Goal: Answer question/provide support

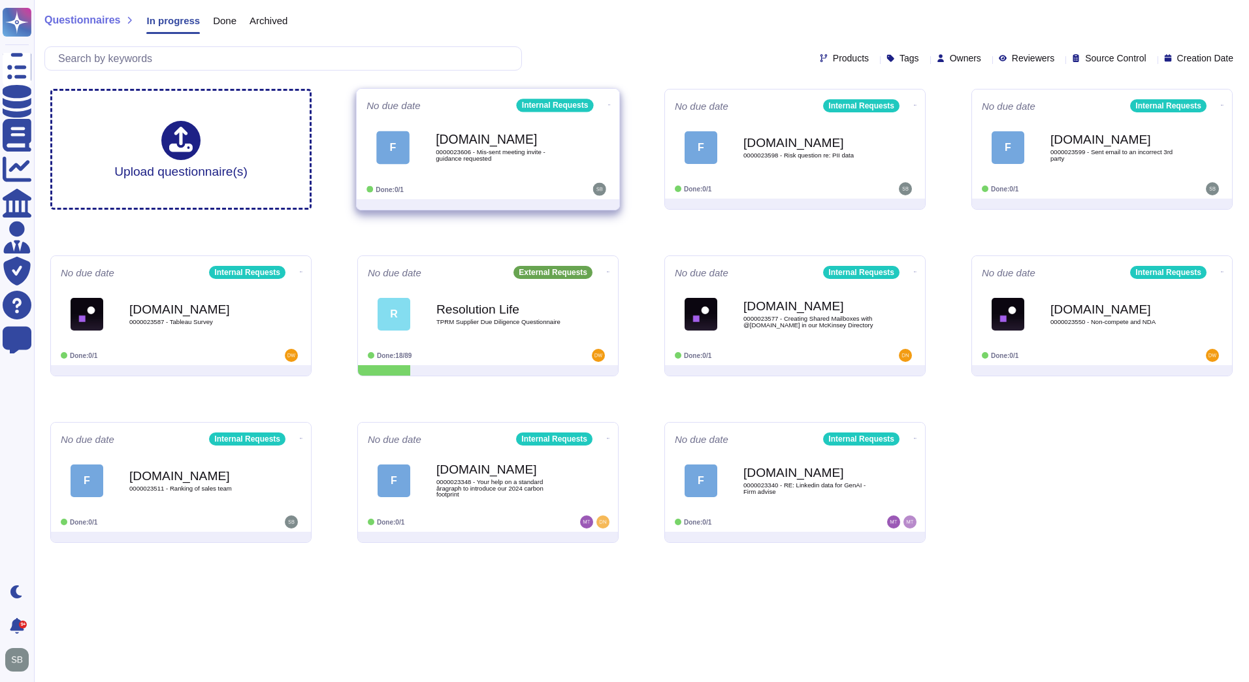
click at [540, 169] on div "[DOMAIN_NAME] 0000023606 - Mis-sent meeting invite - guidance requested" at bounding box center [502, 147] width 132 height 53
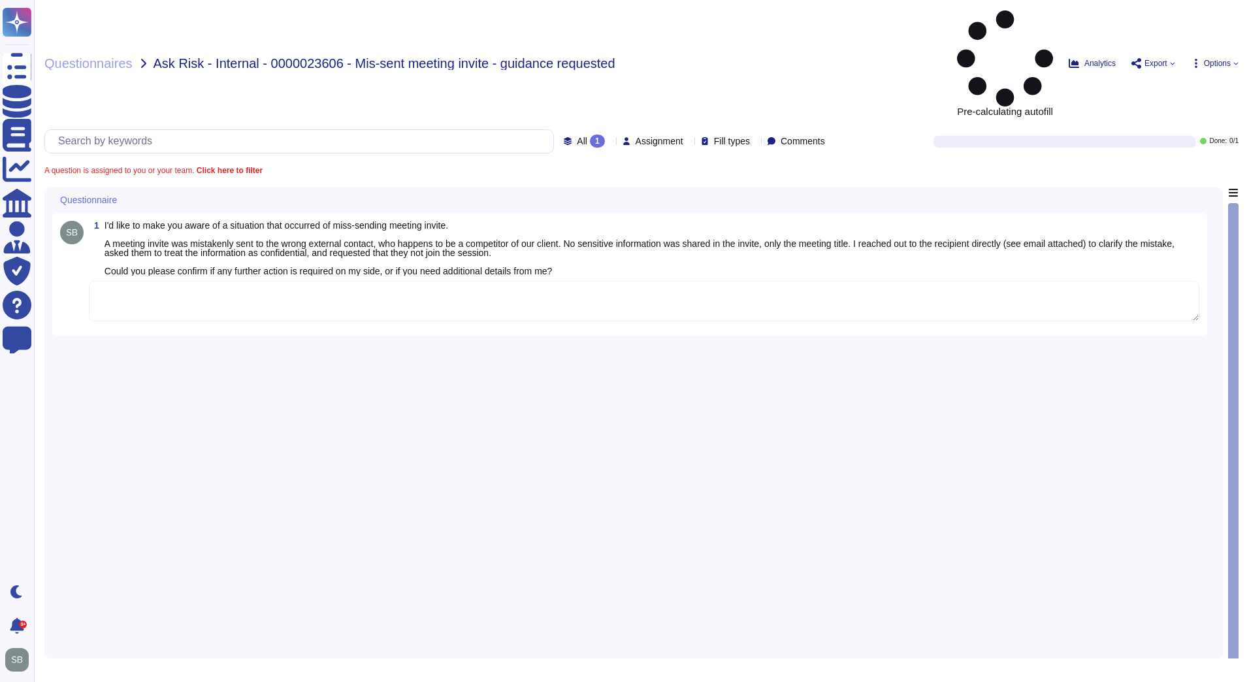
click at [185, 281] on textarea at bounding box center [644, 301] width 1111 height 41
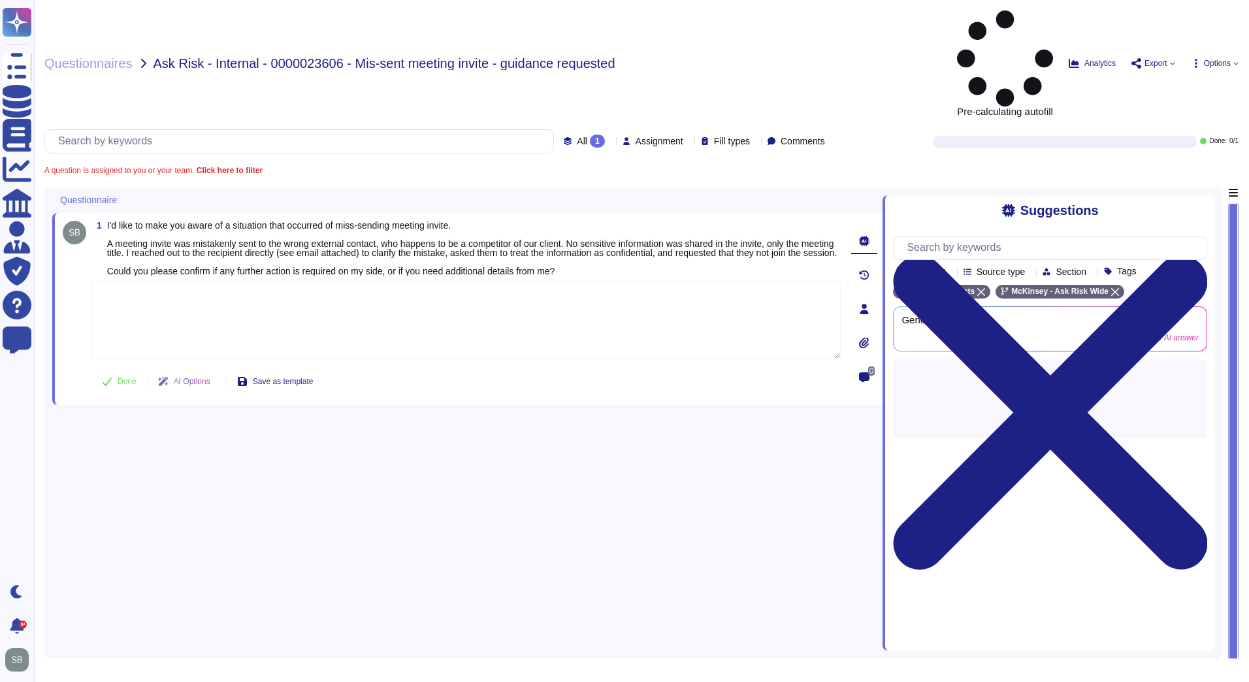
paste textarea "We are connecting you with @SOC team to review the below incident and advise on…"
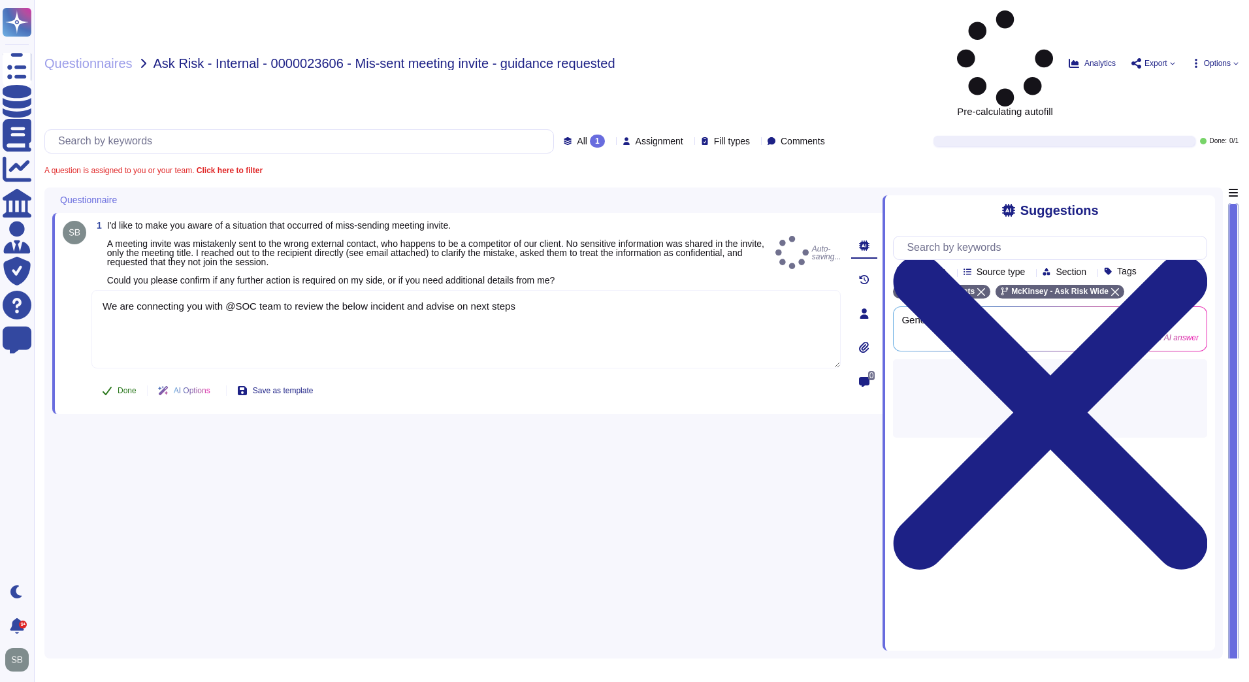
click at [110, 386] on icon at bounding box center [107, 391] width 10 height 10
type textarea "We are connecting you with @SOC team to review the below incident and advise on…"
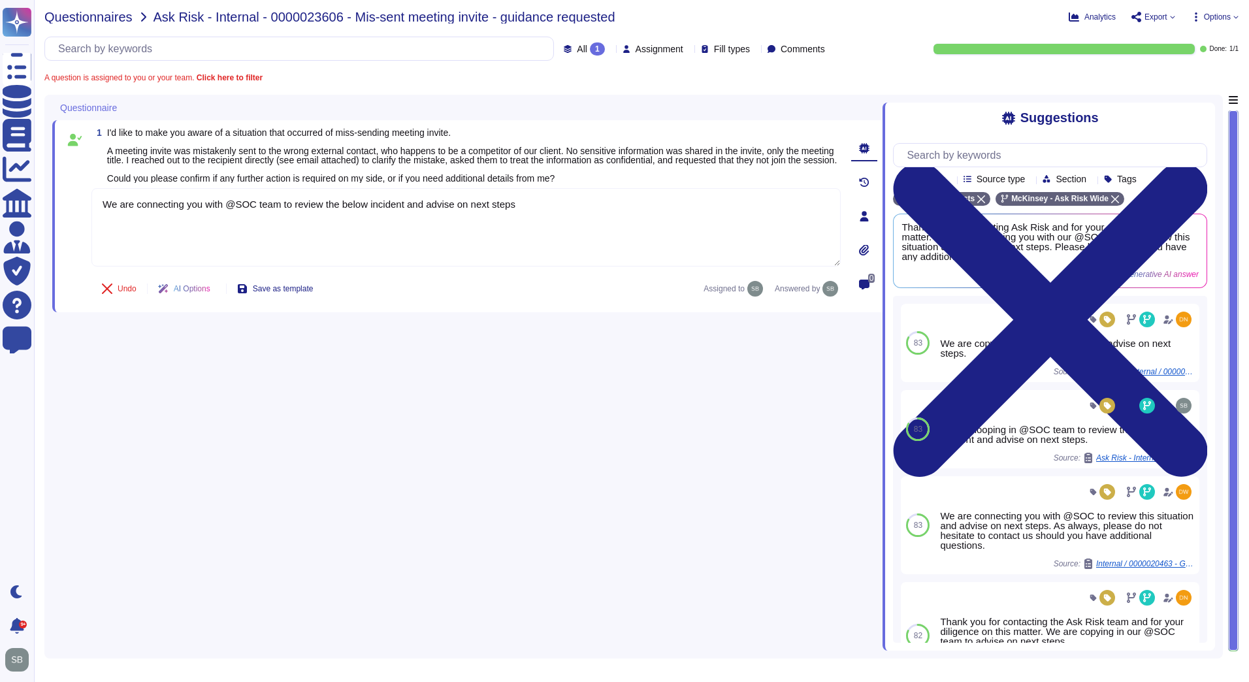
click at [86, 19] on span "Questionnaires" at bounding box center [88, 16] width 88 height 13
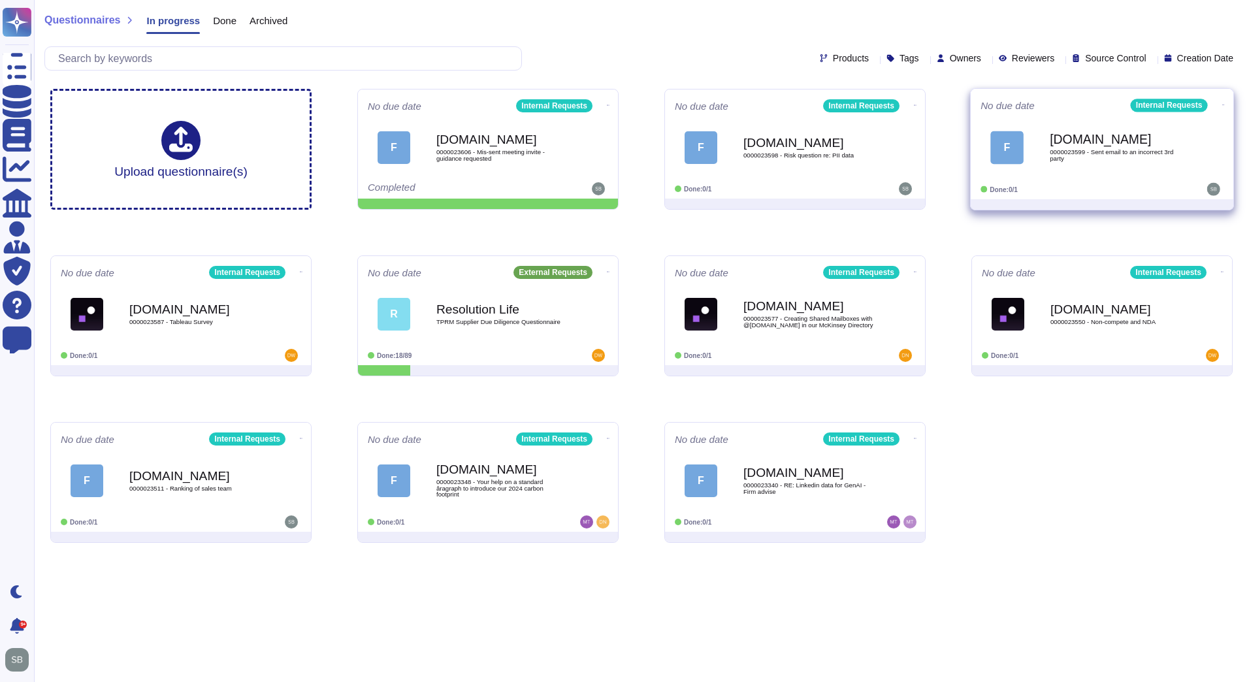
click at [1100, 166] on div "[DOMAIN_NAME] 0000023599 - Sent email to an incorrect 3rd party" at bounding box center [1116, 147] width 132 height 53
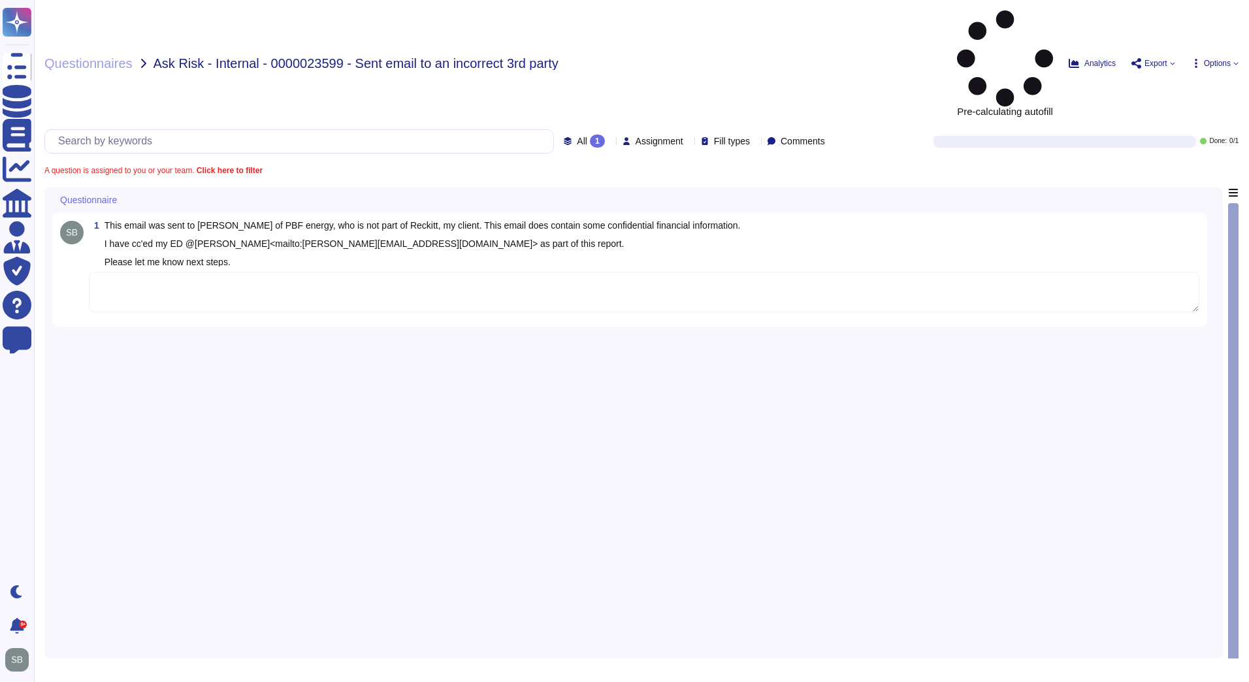
click at [211, 272] on textarea at bounding box center [644, 292] width 1111 height 41
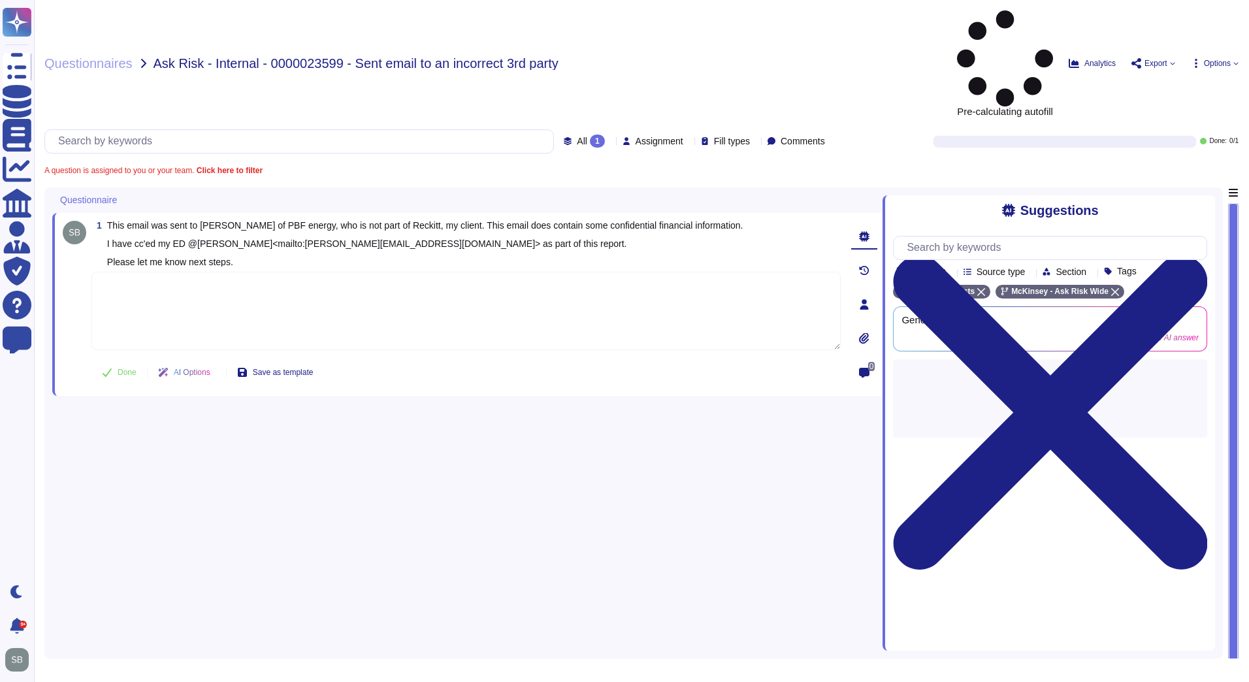
paste textarea "[URL][DOMAIN_NAME]"
click at [111, 367] on icon at bounding box center [107, 372] width 10 height 10
type textarea "[URL][DOMAIN_NAME]"
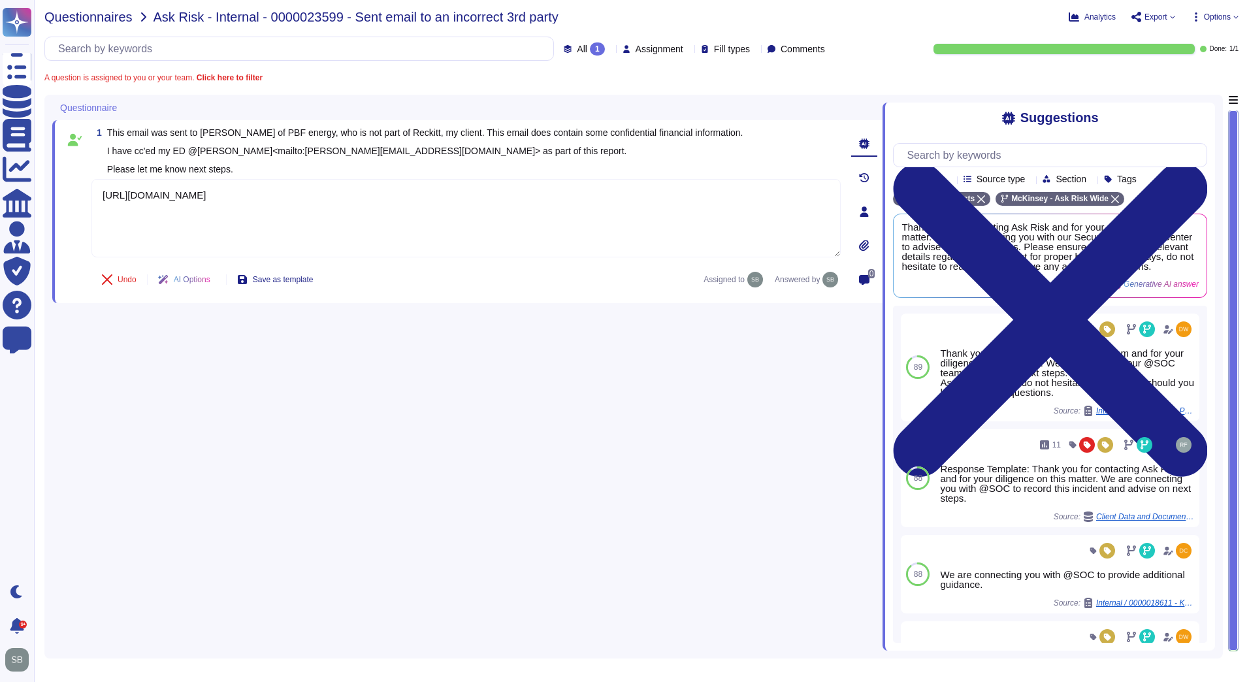
click at [92, 12] on span "Questionnaires" at bounding box center [88, 16] width 88 height 13
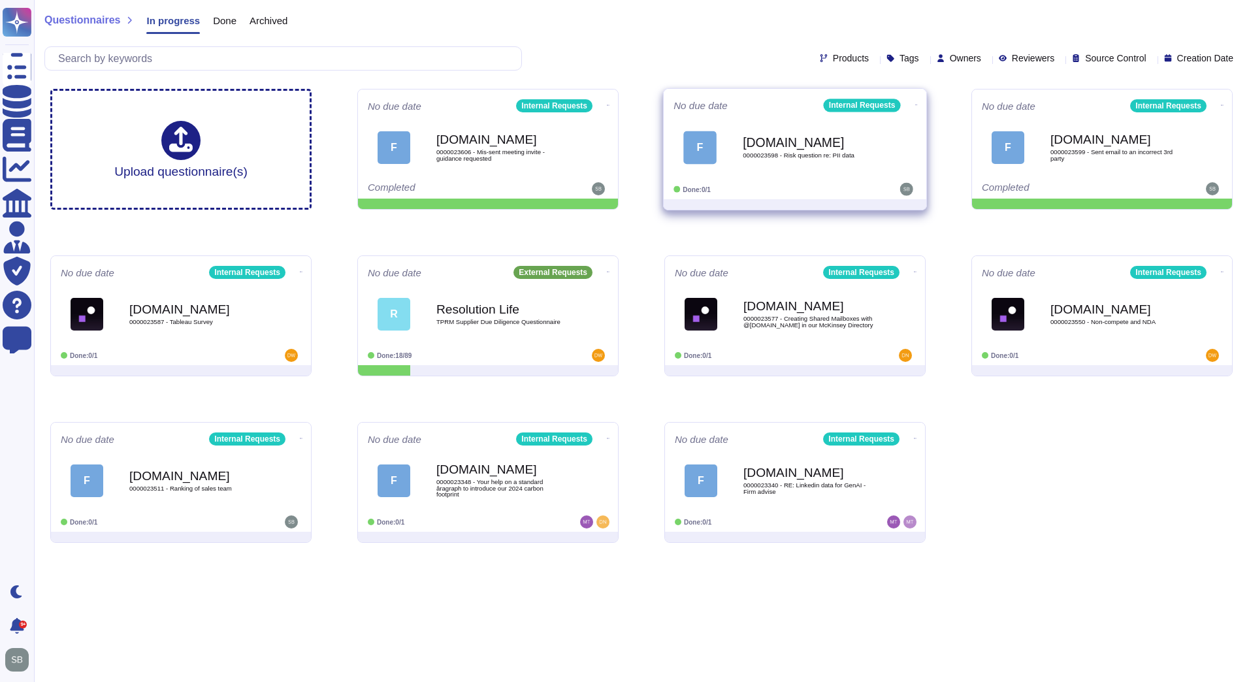
click at [812, 167] on div "[DOMAIN_NAME] 0000023598 - Risk question re: PII data" at bounding box center [809, 147] width 132 height 53
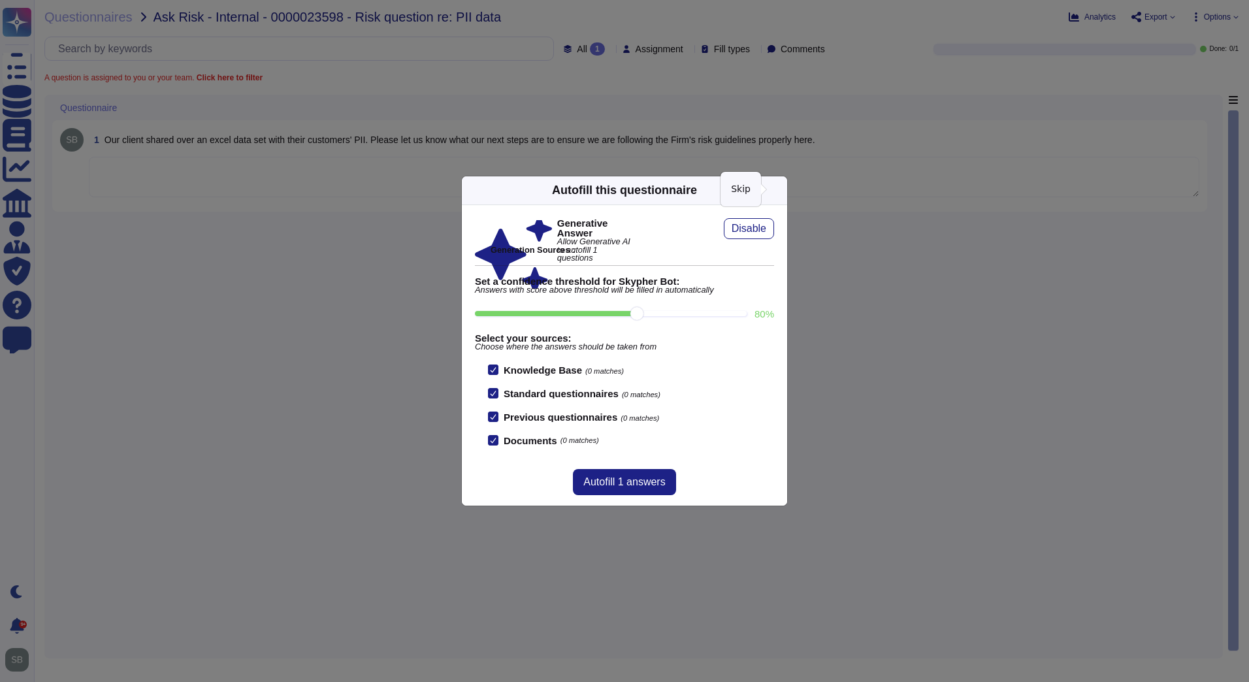
click at [780, 232] on icon at bounding box center [905, 357] width 251 height 251
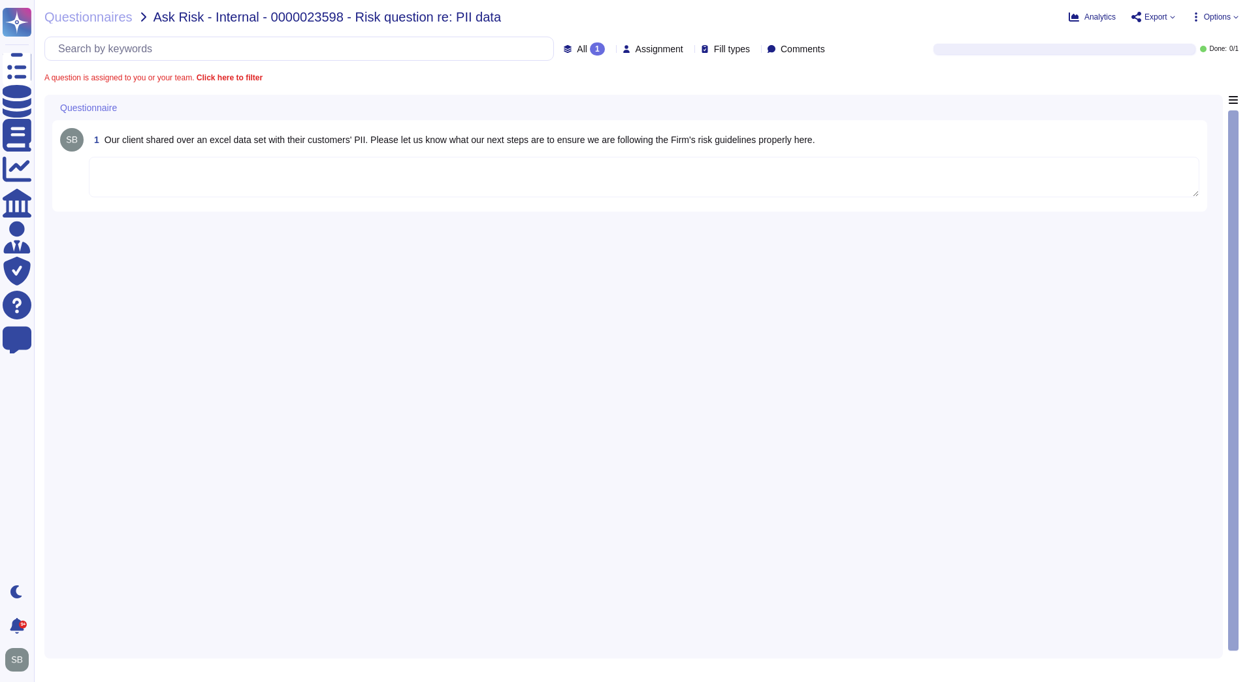
click at [386, 172] on textarea at bounding box center [644, 177] width 1111 height 41
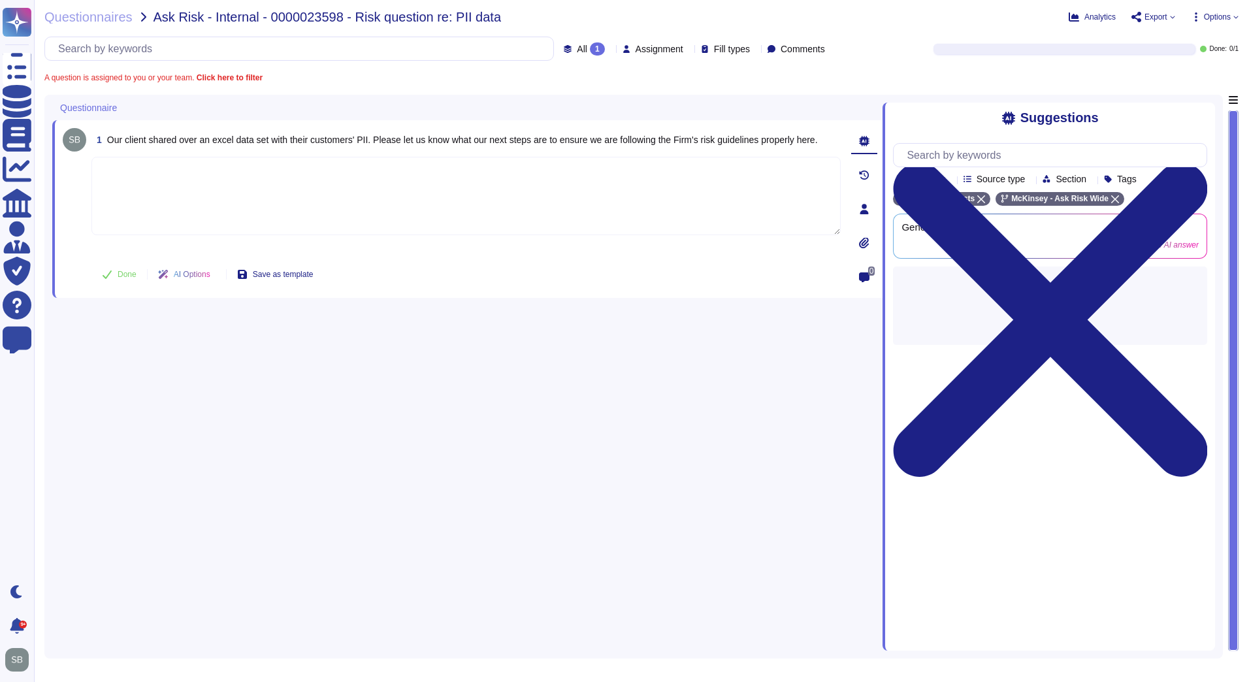
paste textarea "The first step is to ensure you delete any copy of the data that your team rece…"
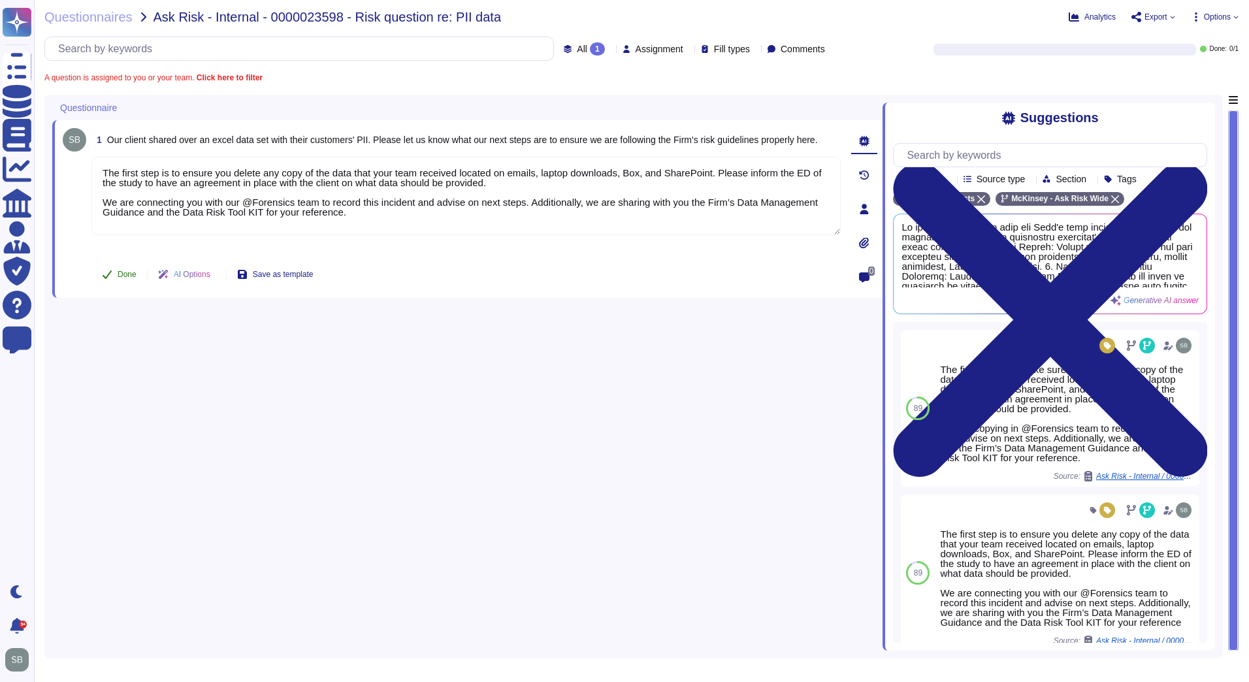
type textarea "The first step is to ensure you delete any copy of the data that your team rece…"
click at [121, 272] on span "Done" at bounding box center [127, 275] width 19 height 8
click at [105, 13] on span "Questionnaires" at bounding box center [88, 16] width 88 height 13
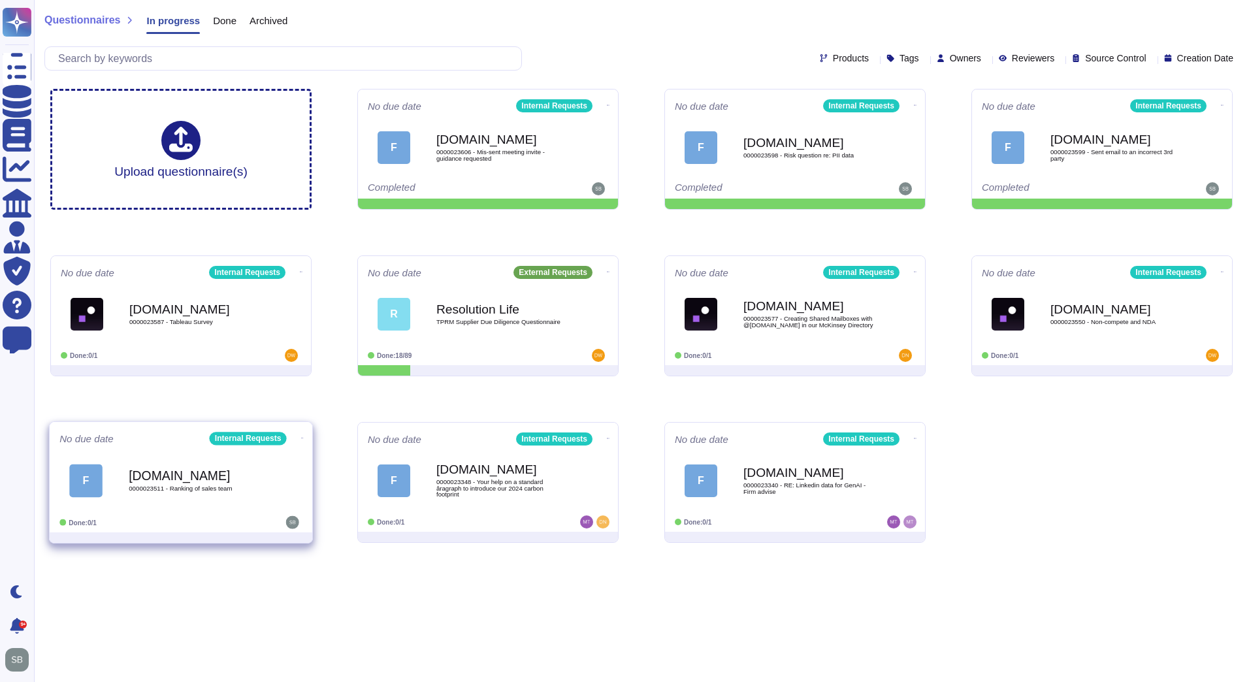
click at [208, 488] on span "0000023511 - Ranking of sales team" at bounding box center [195, 489] width 132 height 7
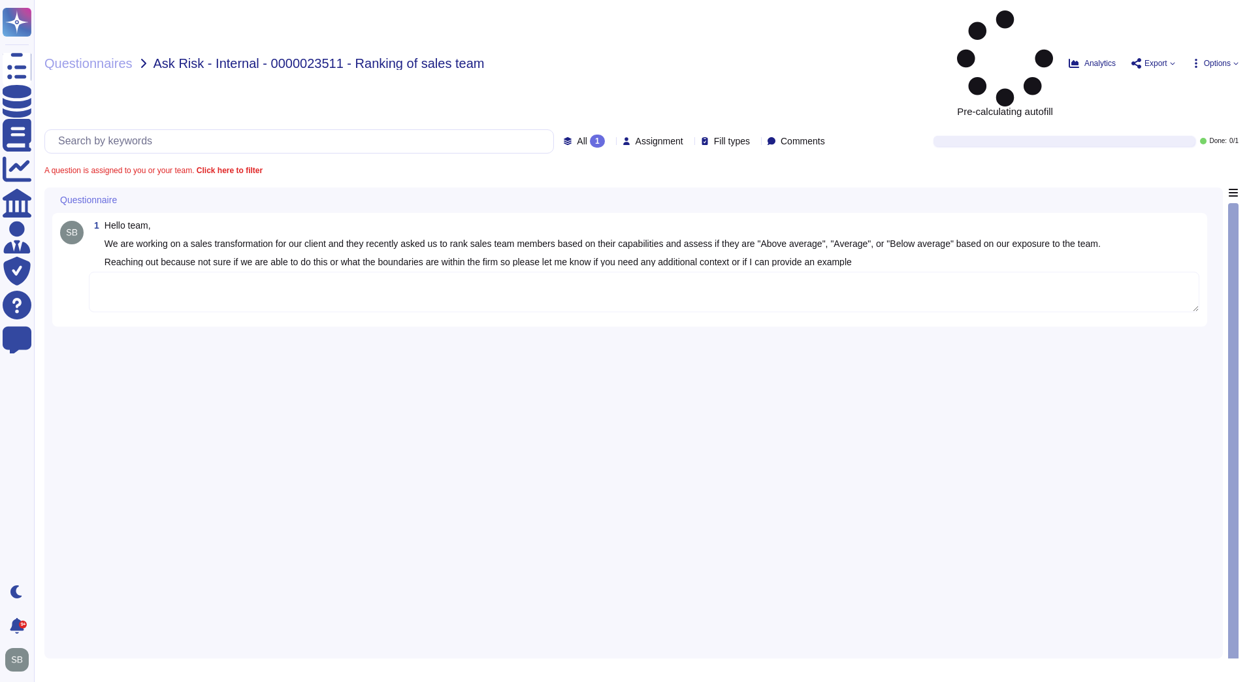
click at [167, 272] on textarea at bounding box center [644, 292] width 1111 height 41
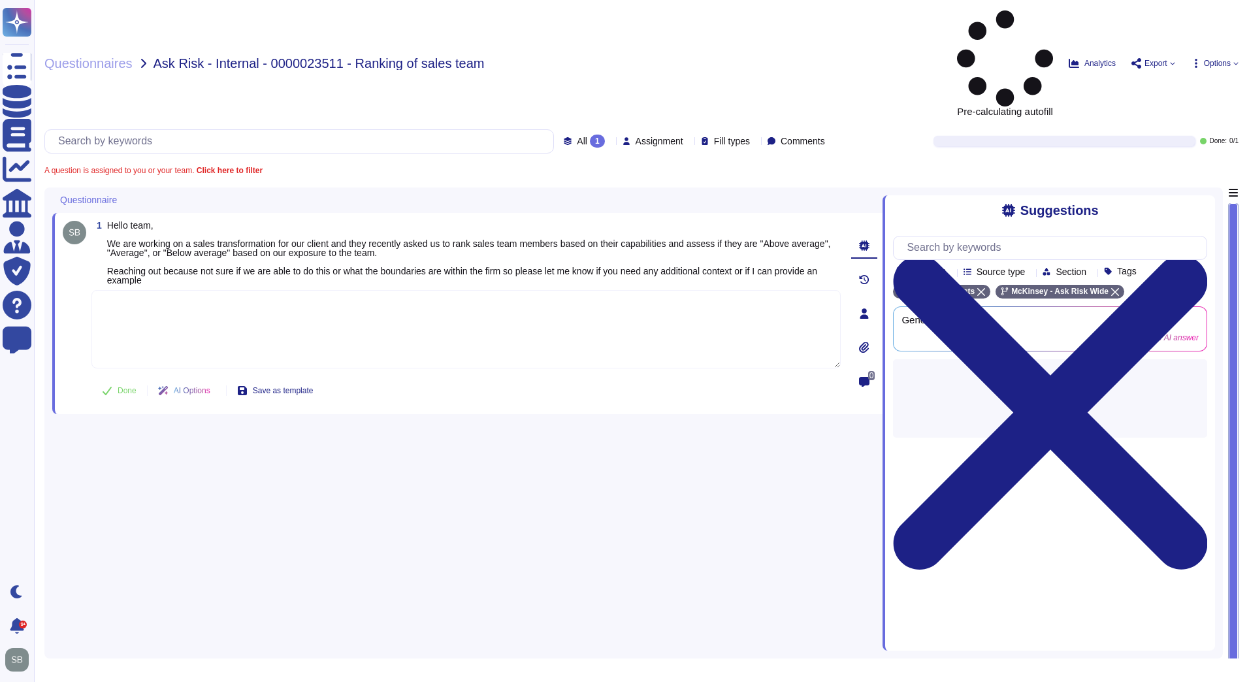
paste textarea "Thank you for sharing the CC. I'm looping in @[PERSON_NAME] to connect with you…"
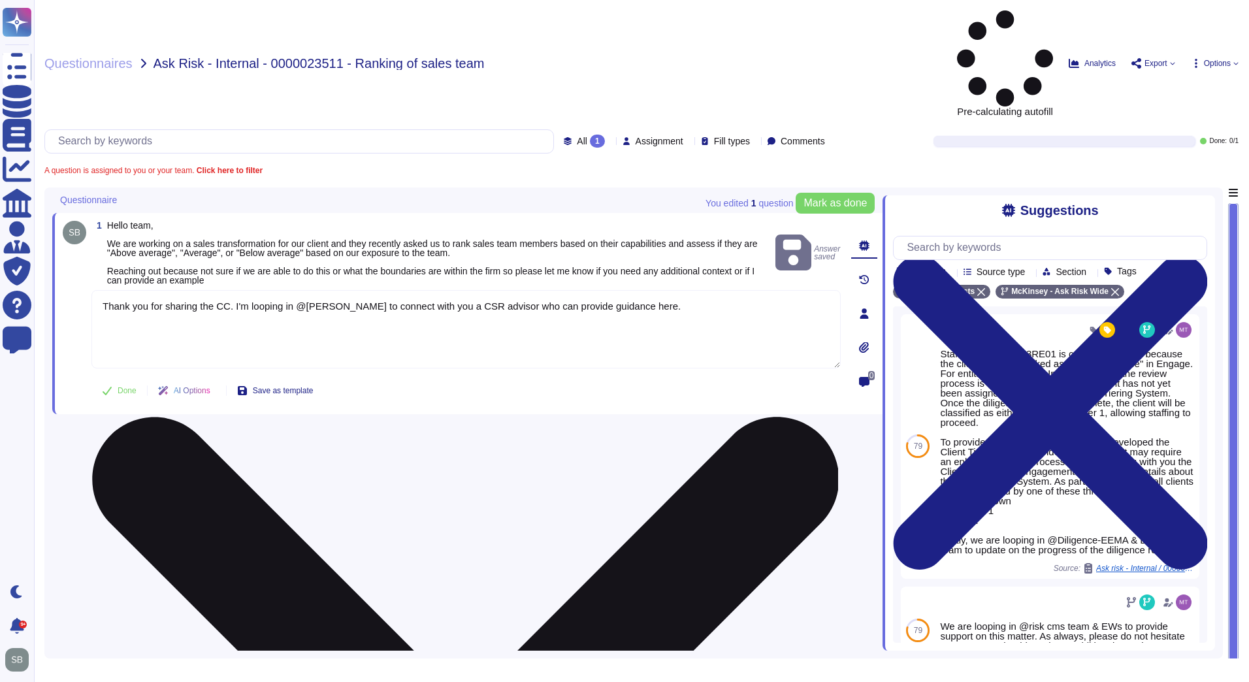
click at [230, 290] on textarea "Thank you for sharing the CC. I'm looping in @[PERSON_NAME] to connect with you…" at bounding box center [466, 329] width 750 height 78
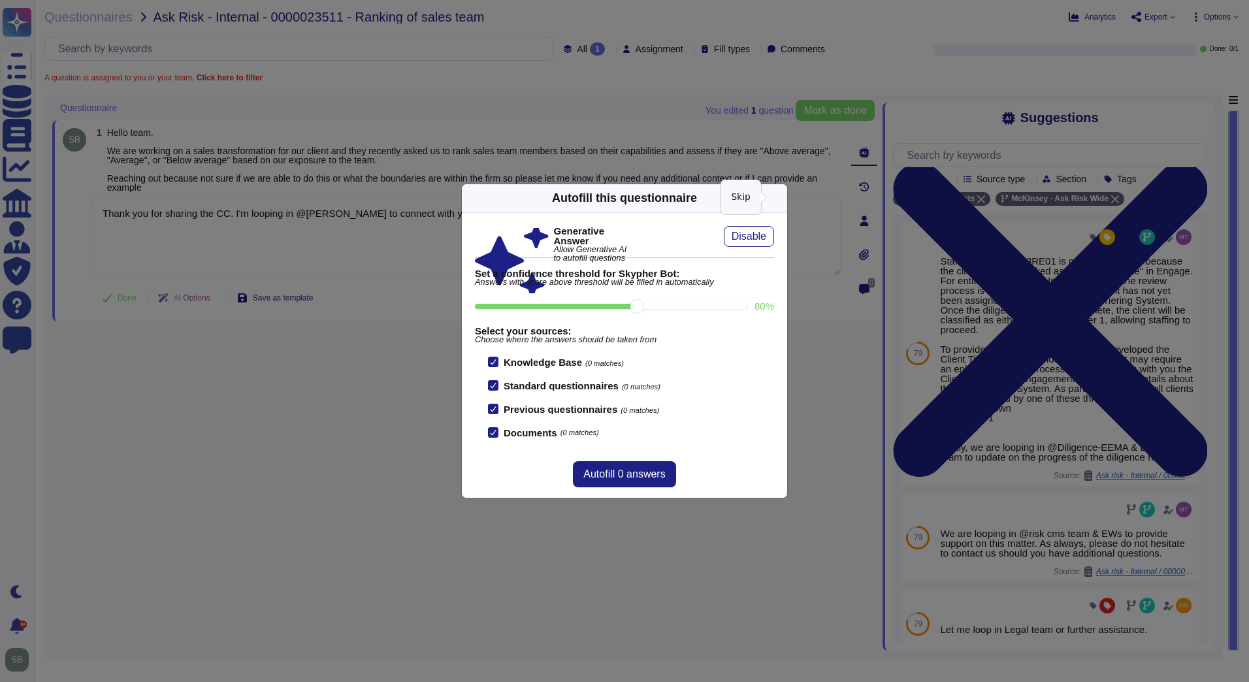
click at [780, 240] on icon at bounding box center [905, 365] width 251 height 251
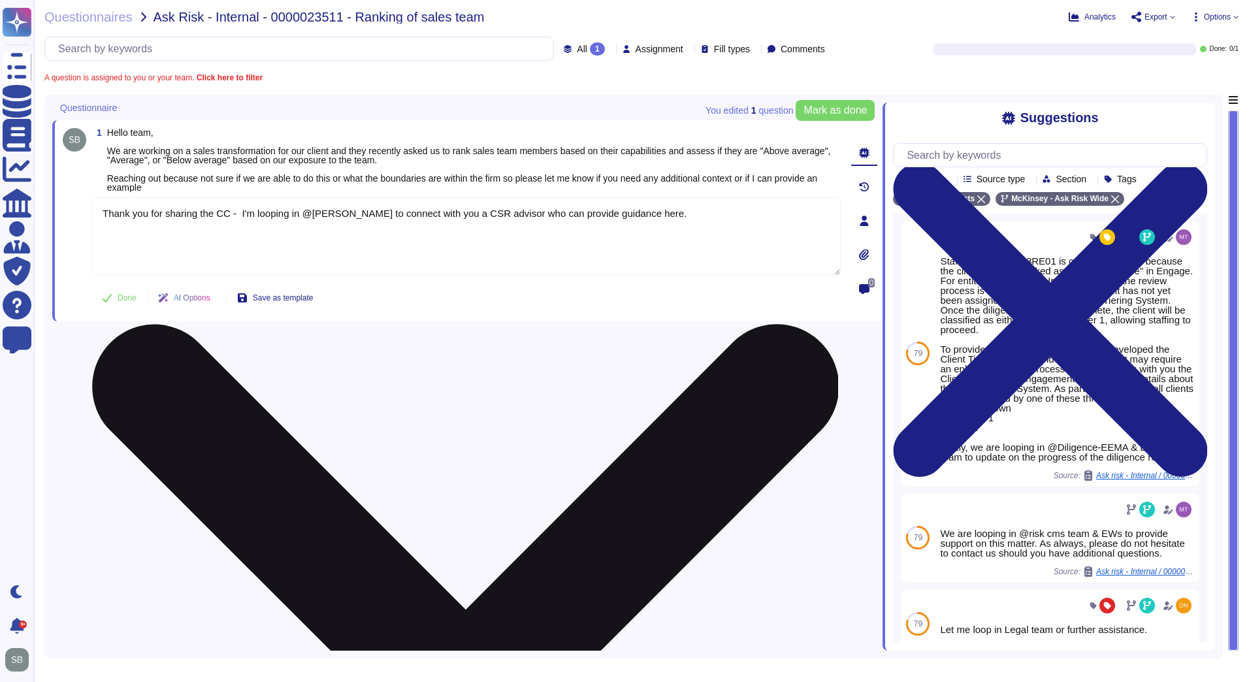
paste textarea "4373XZ01"
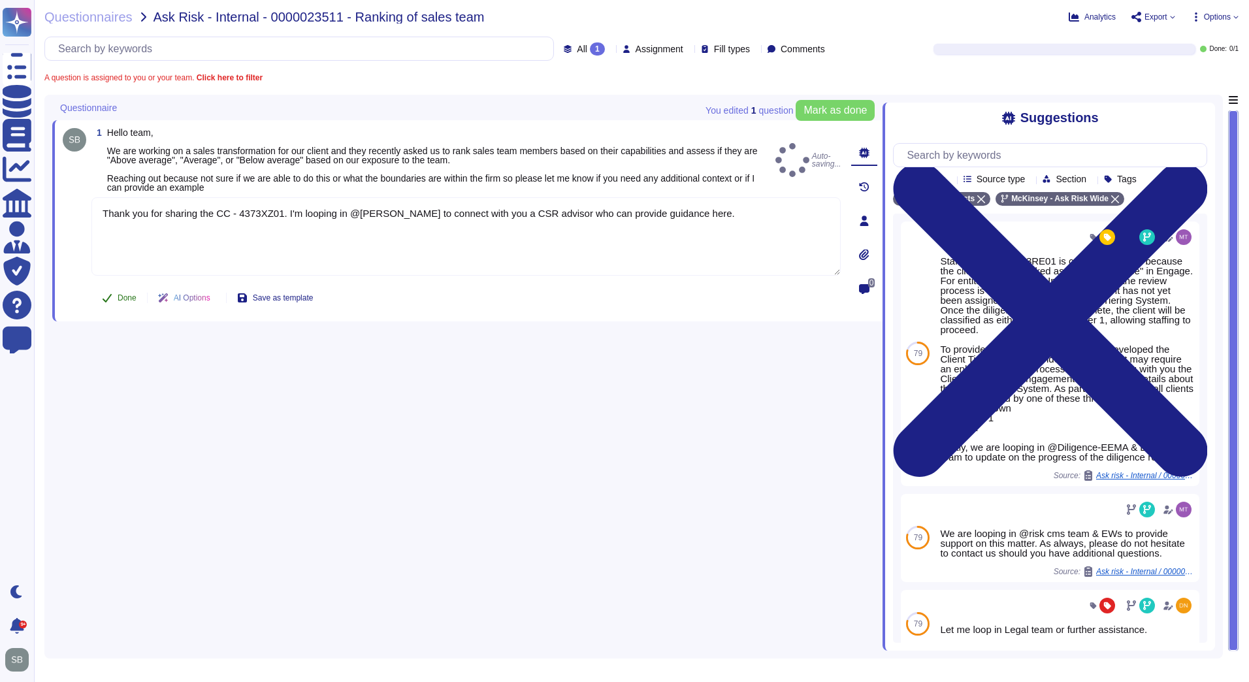
click at [125, 295] on span "Done" at bounding box center [127, 298] width 19 height 8
type textarea "Thank you for sharing the CC - 4373XZ01. I'm looping in @[PERSON_NAME] to conne…"
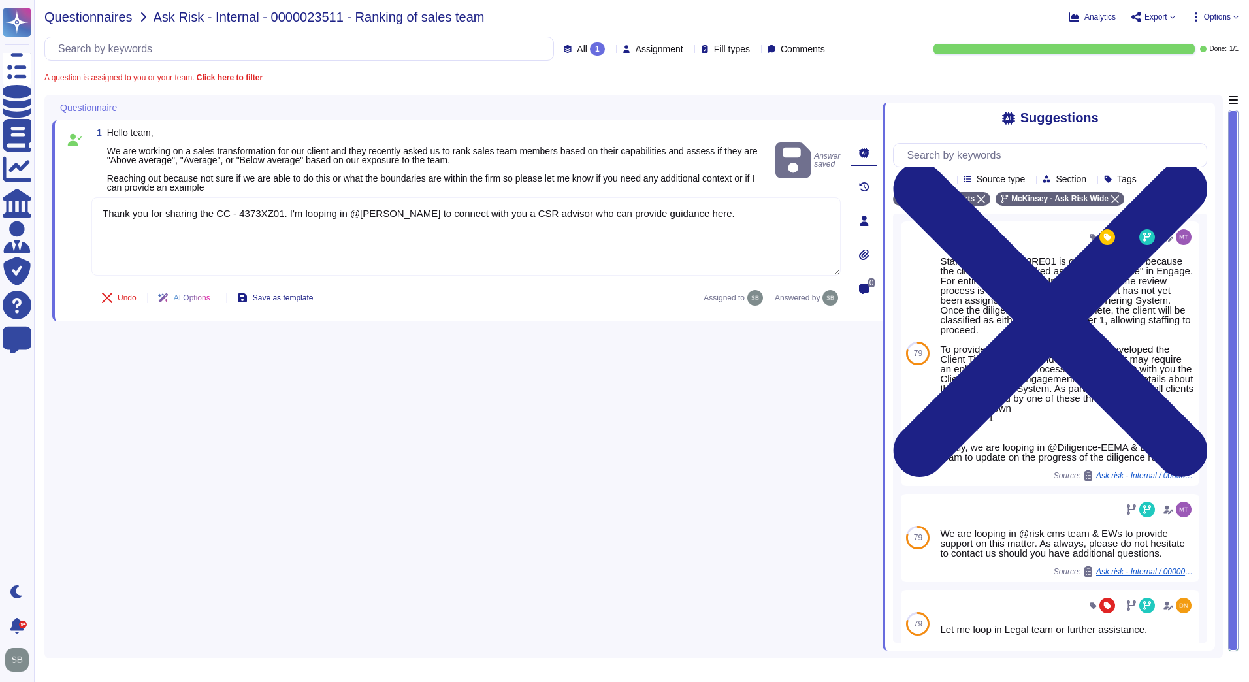
click at [86, 20] on span "Questionnaires" at bounding box center [88, 16] width 88 height 13
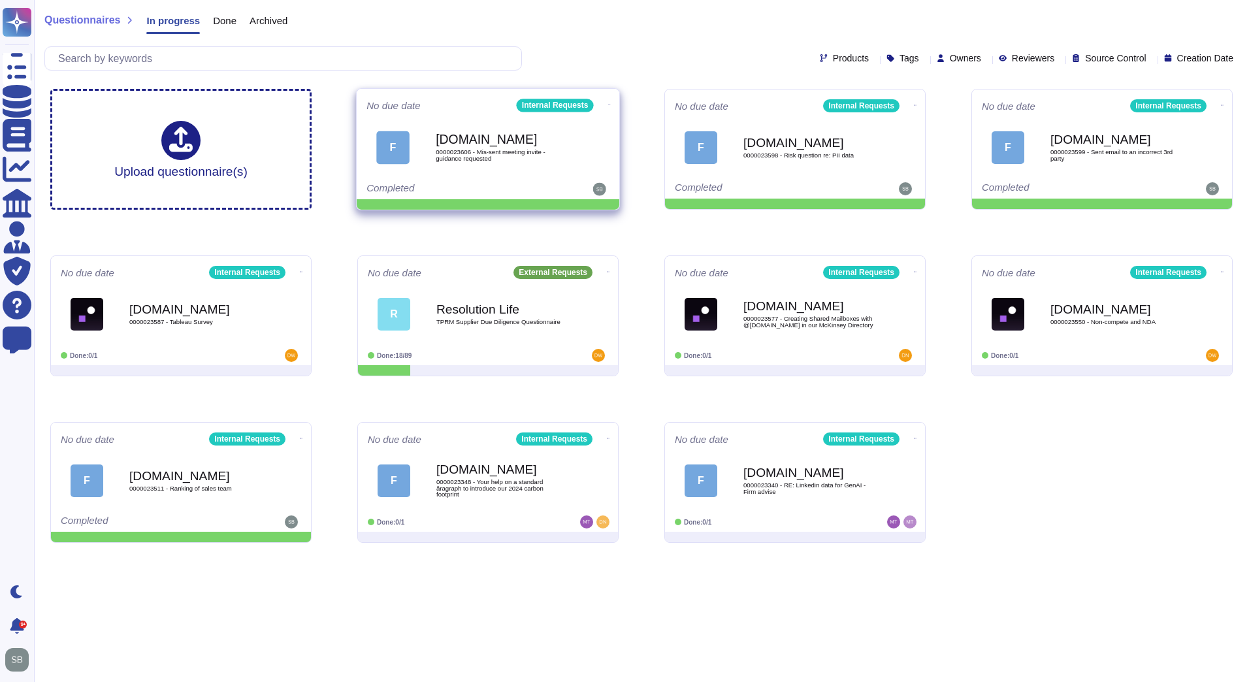
click at [608, 105] on icon at bounding box center [609, 104] width 3 height 3
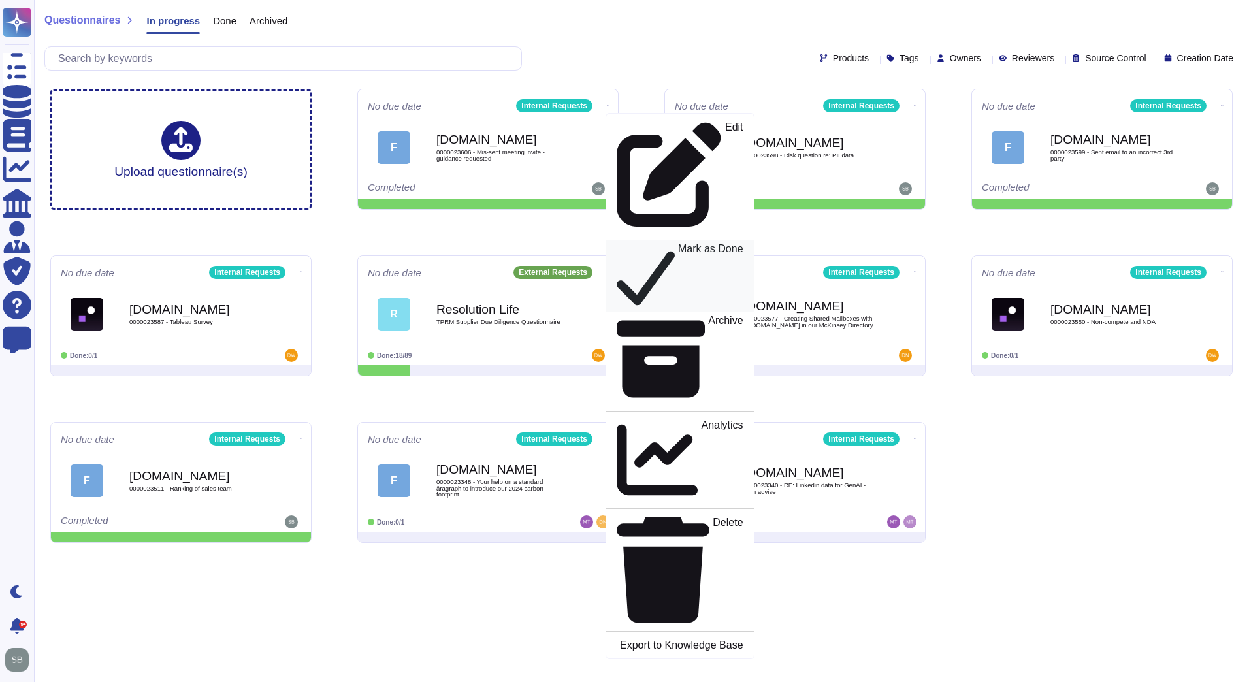
click at [678, 244] on p "Mark as Done" at bounding box center [710, 277] width 65 height 66
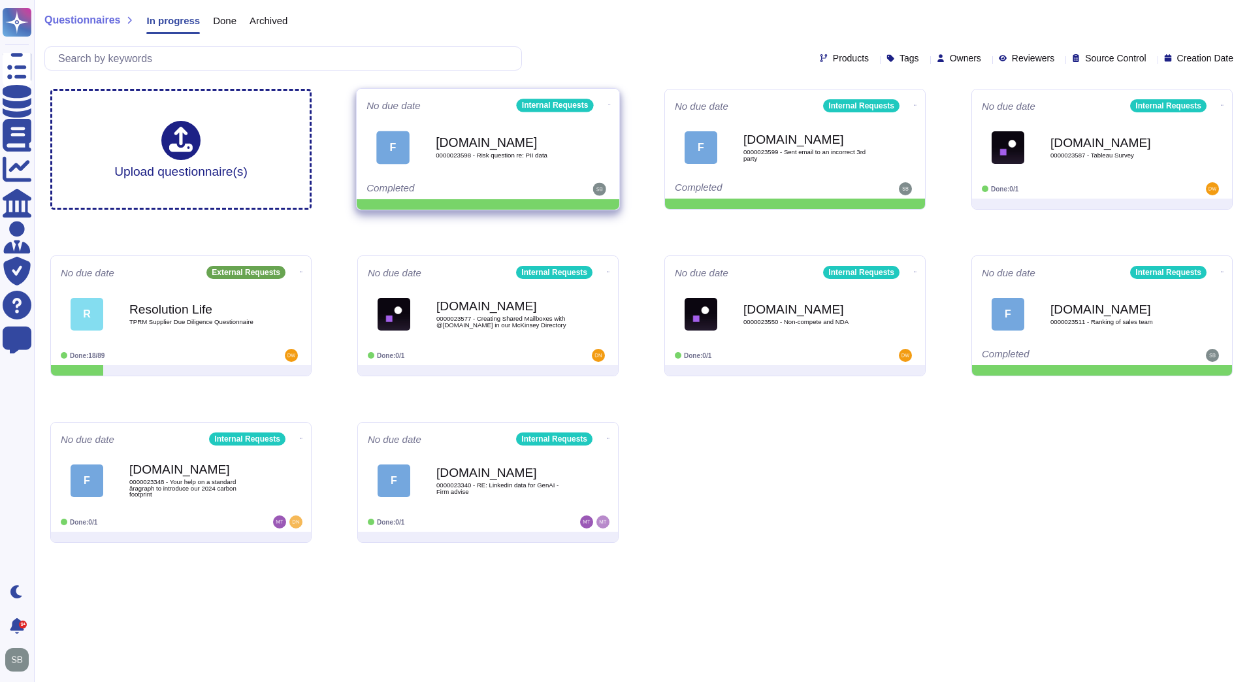
click at [608, 103] on icon at bounding box center [609, 104] width 3 height 3
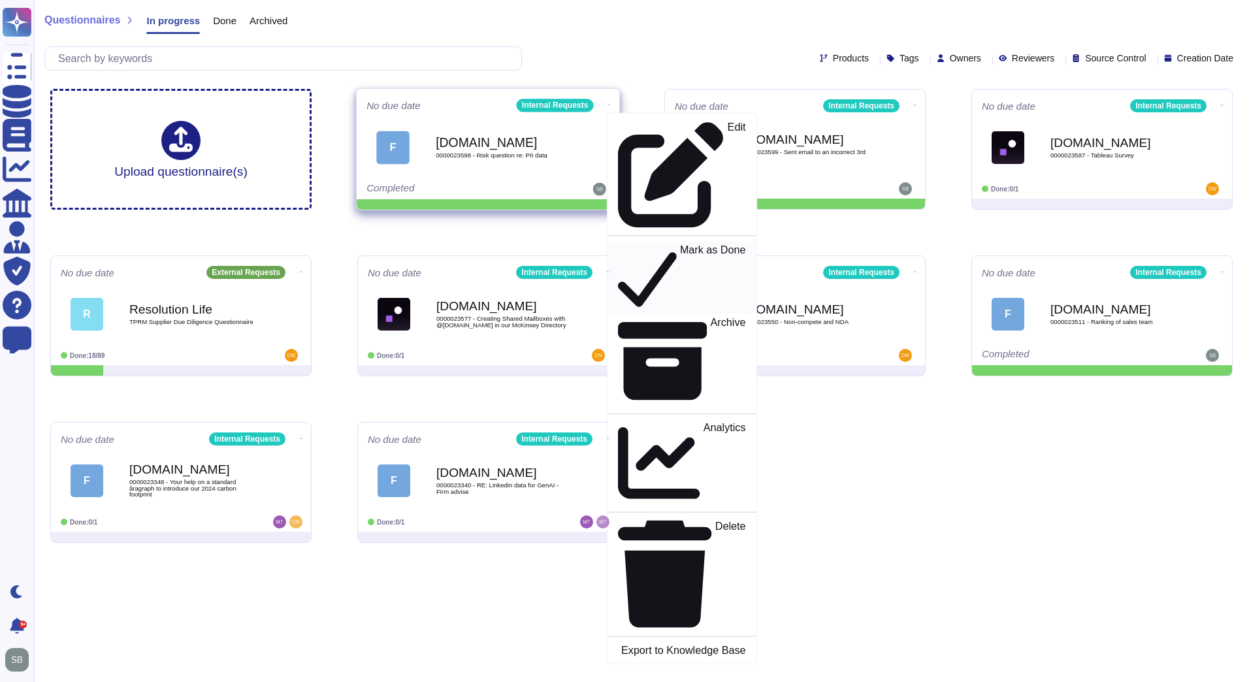
click at [680, 244] on p "Mark as Done" at bounding box center [713, 277] width 66 height 67
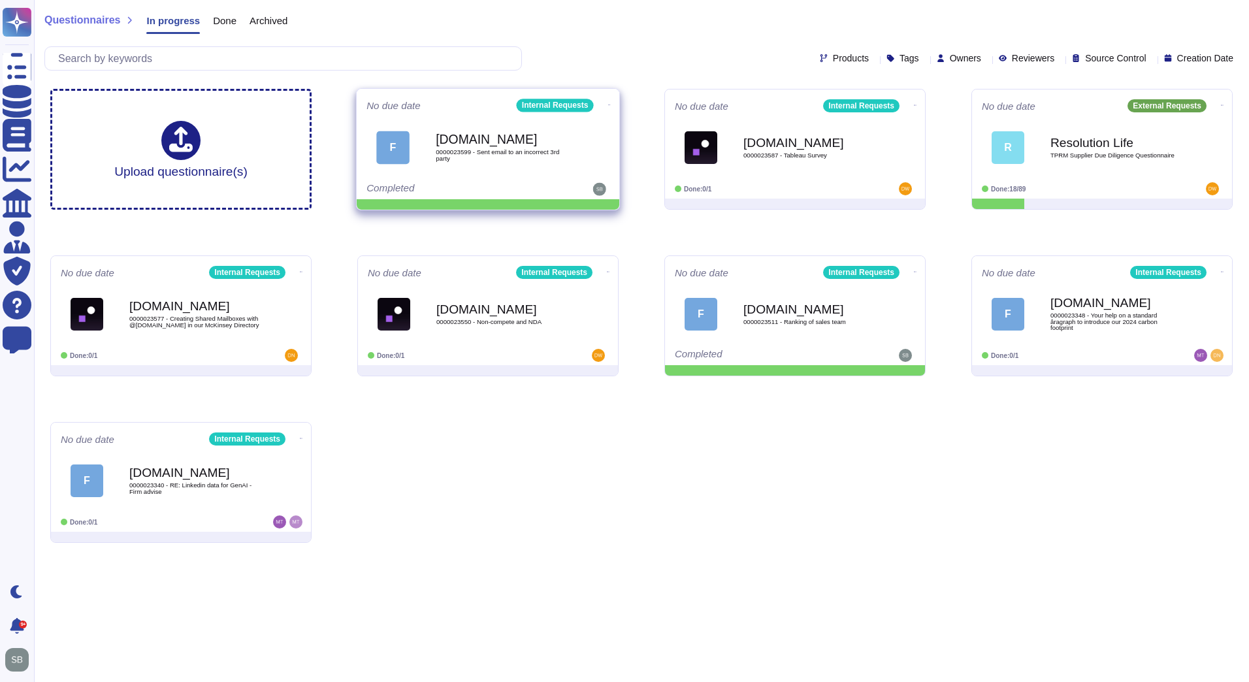
click at [608, 103] on icon at bounding box center [609, 104] width 3 height 3
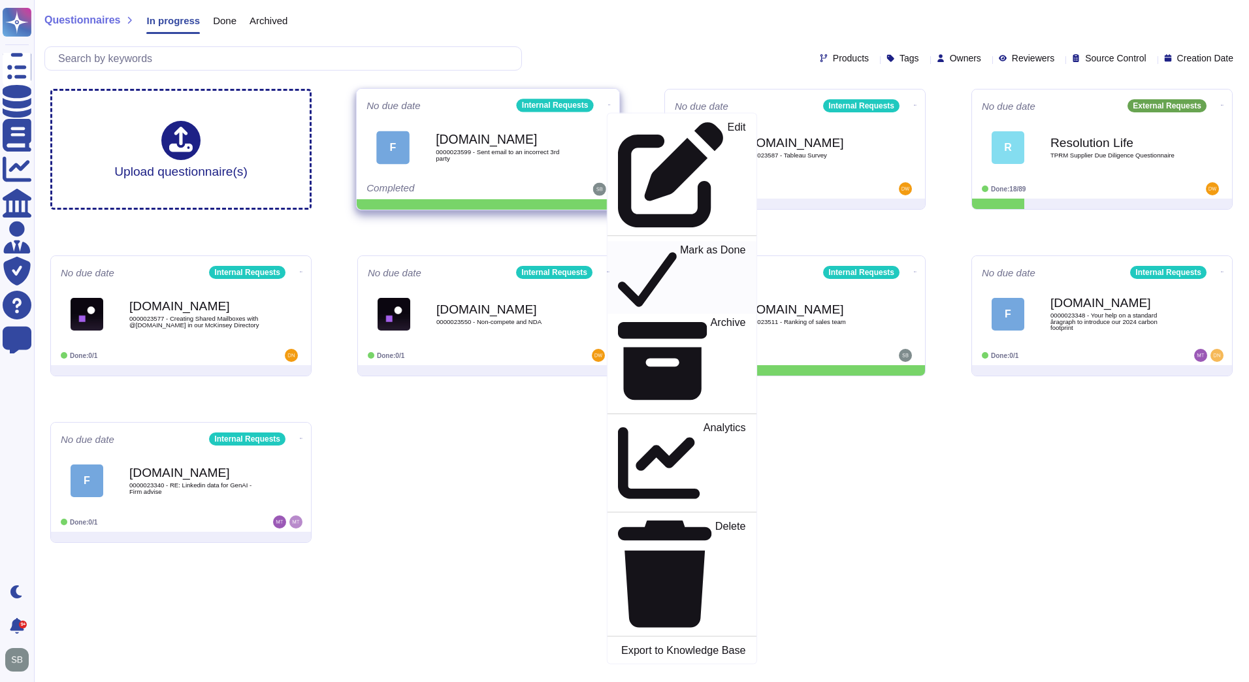
click at [680, 244] on p "Mark as Done" at bounding box center [713, 277] width 66 height 67
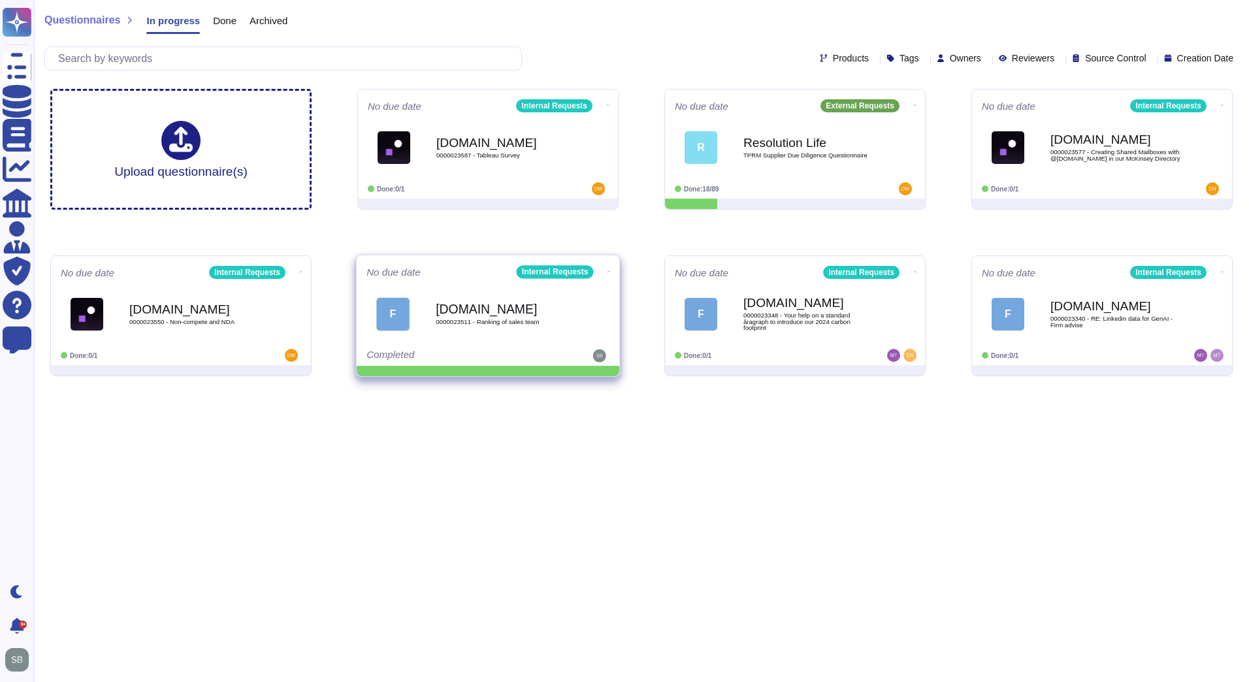
click at [608, 271] on icon at bounding box center [609, 271] width 3 height 1
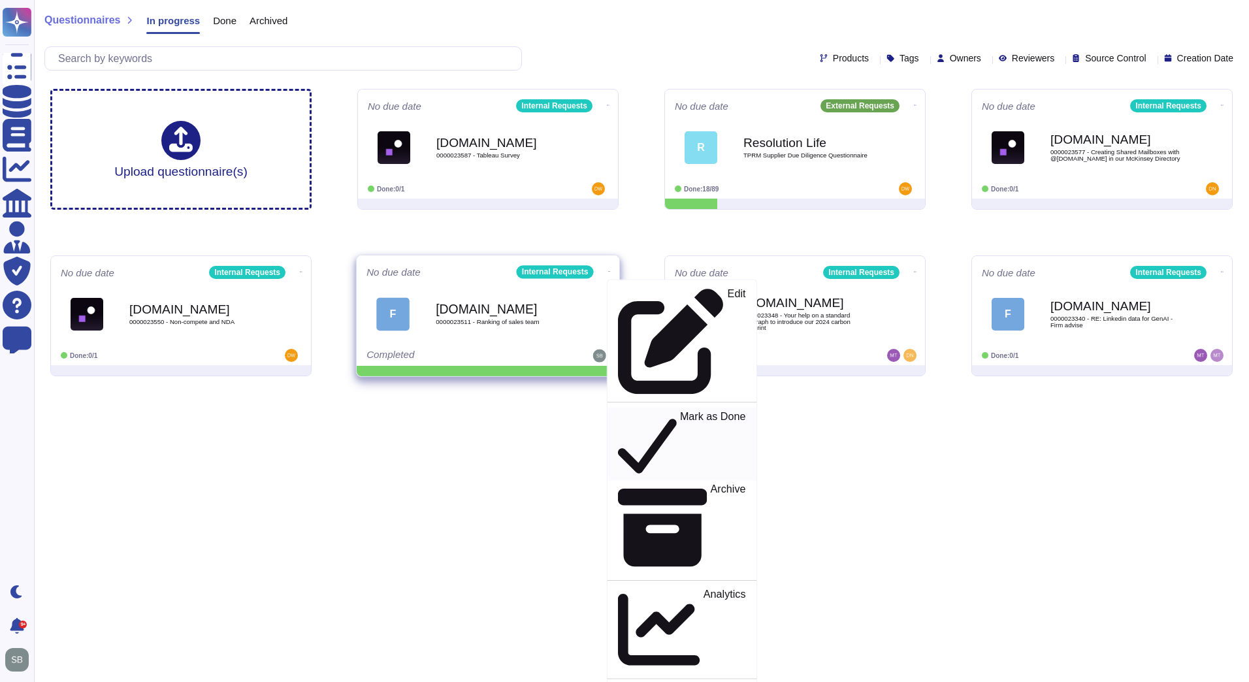
click at [680, 411] on p "Mark as Done" at bounding box center [713, 444] width 66 height 67
